Goal: Find contact information: Find contact information

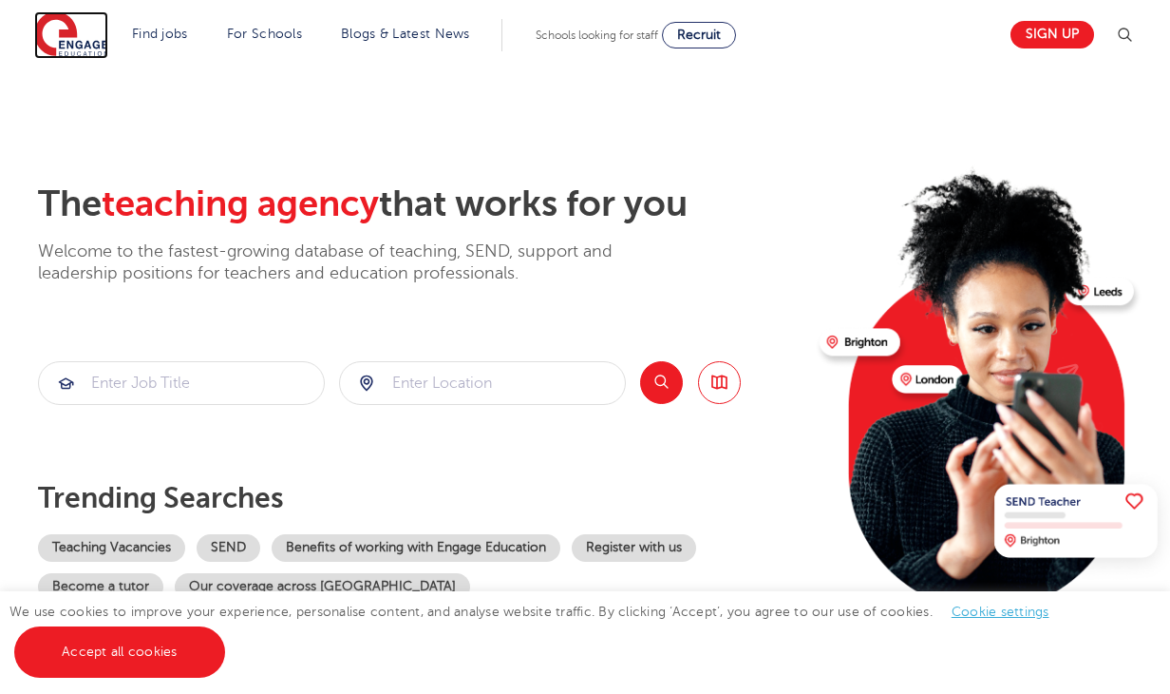
click at [70, 29] on img at bounding box center [71, 35] width 74 height 48
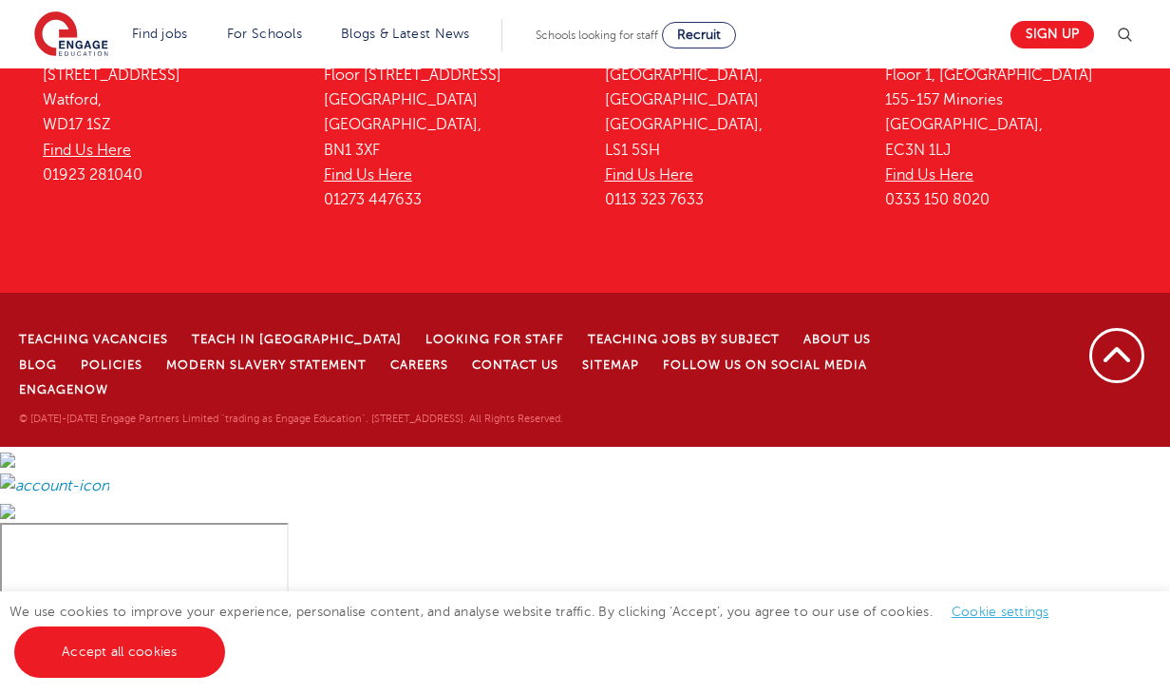
scroll to position [4311, 0]
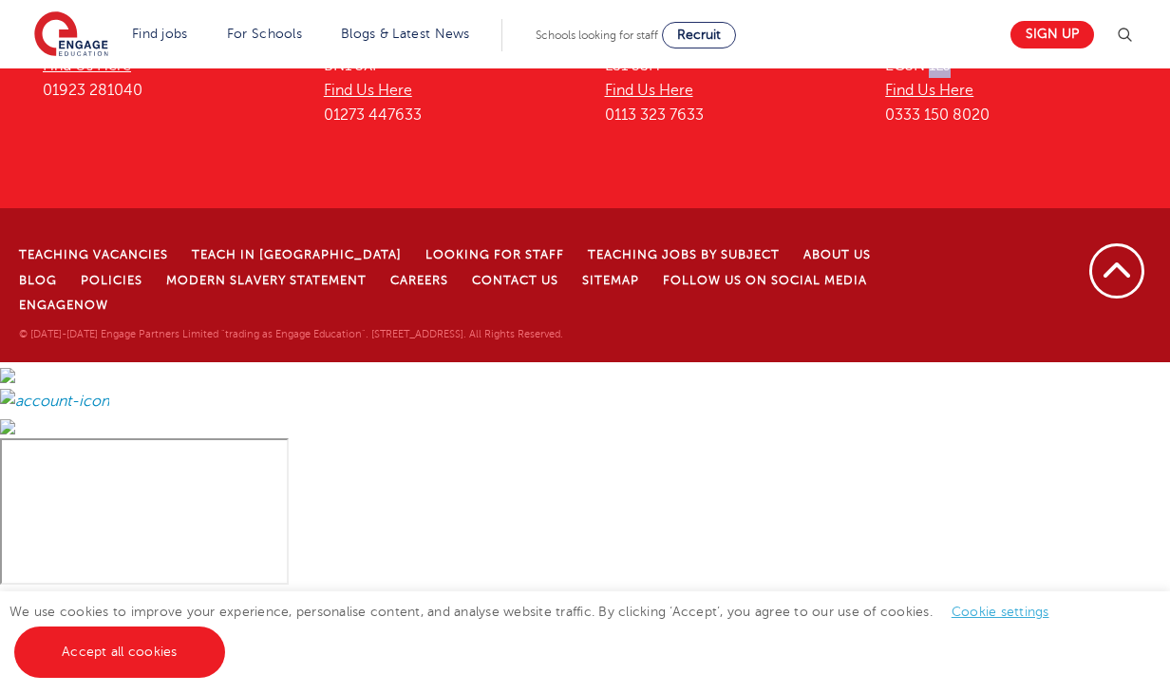
drag, startPoint x: 979, startPoint y: 420, endPoint x: 928, endPoint y: 410, distance: 52.2
click at [928, 128] on p "[STREET_ADDRESS] Find Us Here 0333 150 8020" at bounding box center [1011, 53] width 253 height 150
click at [962, 128] on p "[STREET_ADDRESS] Find Us Here 0333 150 8020" at bounding box center [1011, 53] width 253 height 150
drag, startPoint x: 962, startPoint y: 394, endPoint x: 885, endPoint y: 332, distance: 99.3
click at [885, 162] on div "Teaching Agency [STREET_ADDRESS] Find Us Here 0333 150 8020" at bounding box center [1011, 21] width 281 height 280
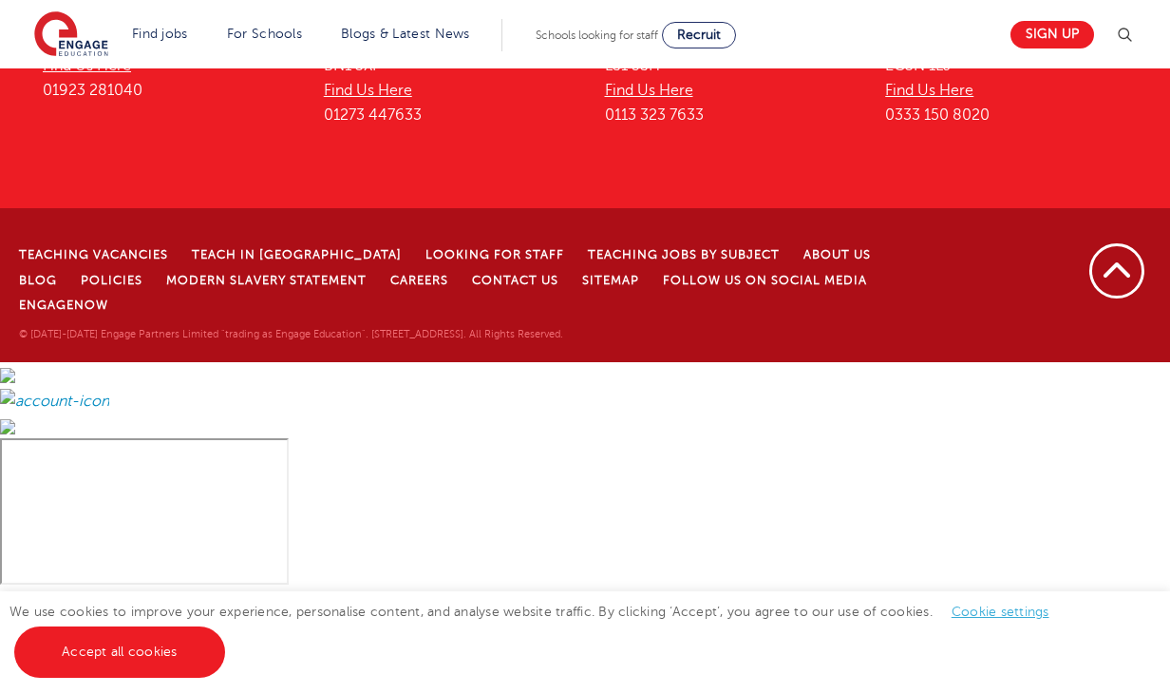
copy p "[STREET_ADDRESS],"
